Goal: Find specific page/section: Find specific page/section

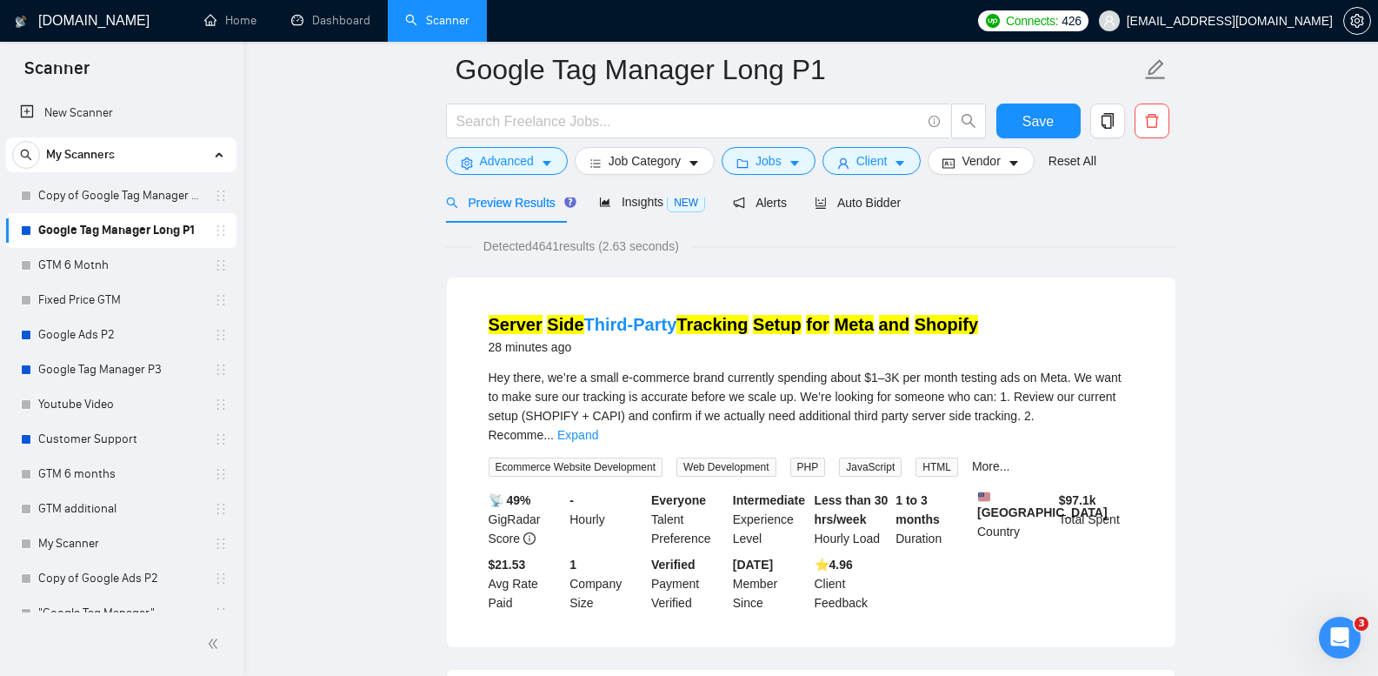
scroll to position [80, 0]
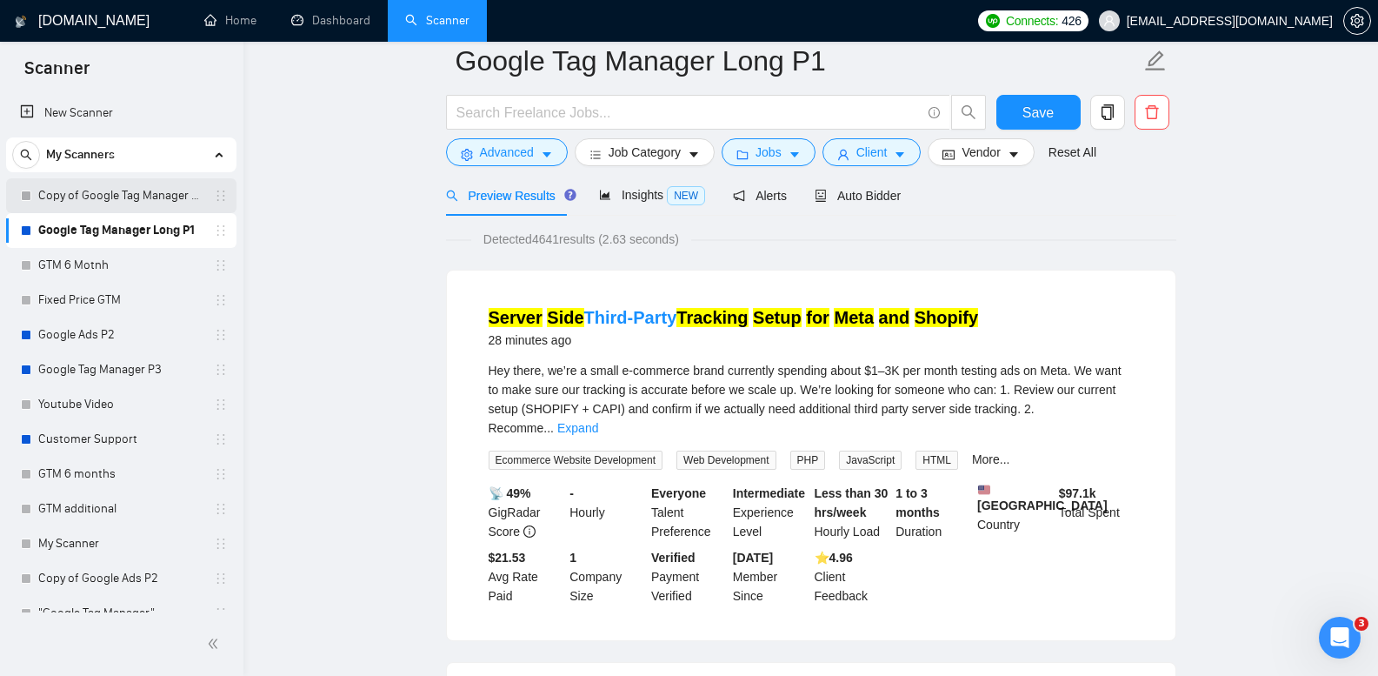
click at [130, 197] on link "Copy of Google Tag Manager Long P1" at bounding box center [120, 195] width 165 height 35
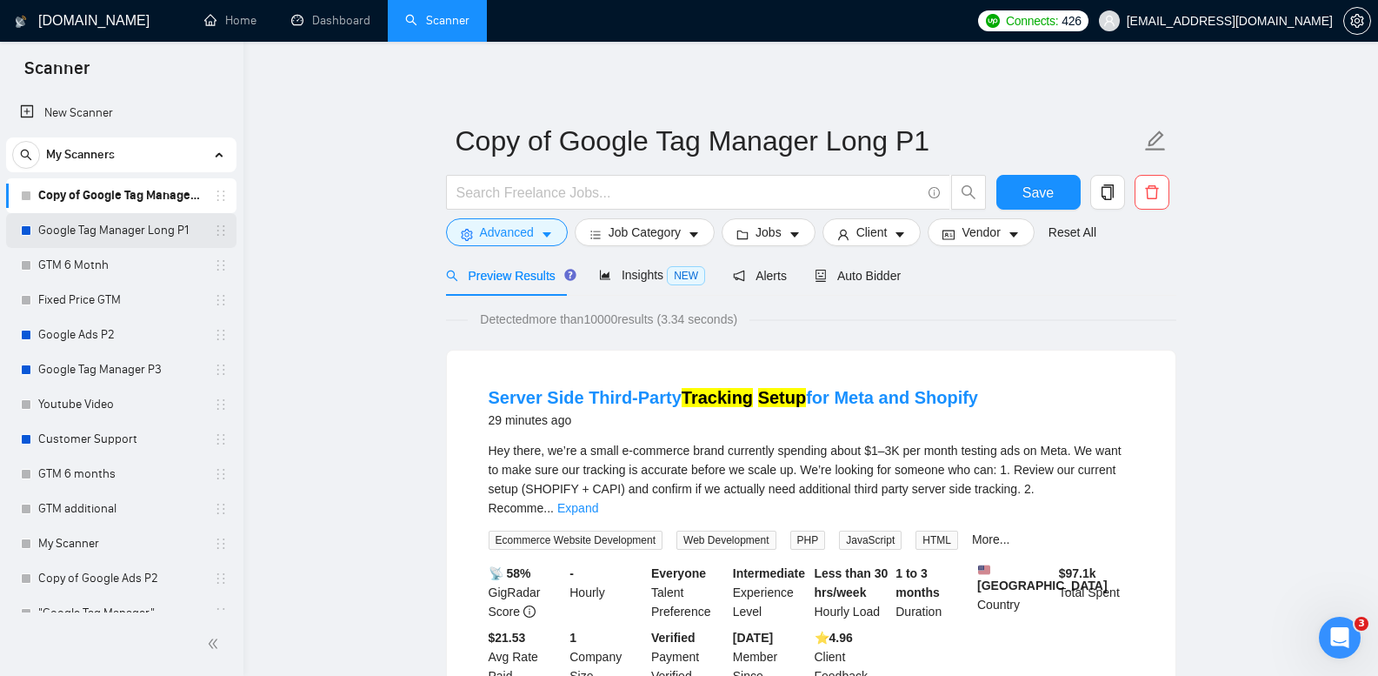
click at [168, 226] on link "Google Tag Manager Long P1" at bounding box center [120, 230] width 165 height 35
